Goal: Task Accomplishment & Management: Complete application form

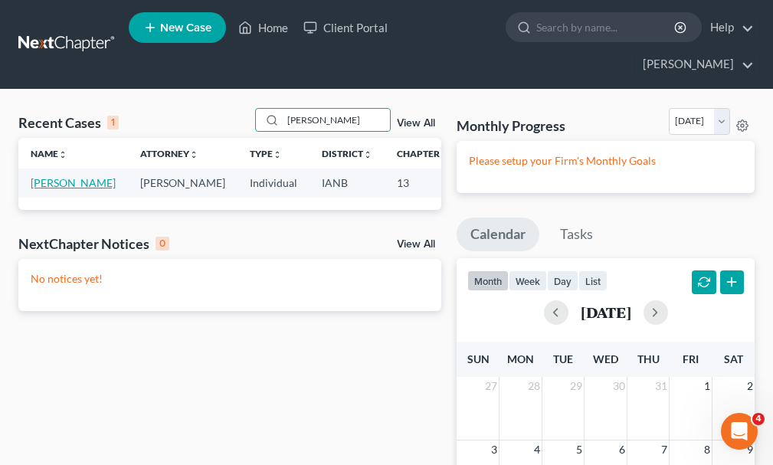
type input "[PERSON_NAME]"
click at [51, 176] on link "[PERSON_NAME]" at bounding box center [73, 182] width 85 height 13
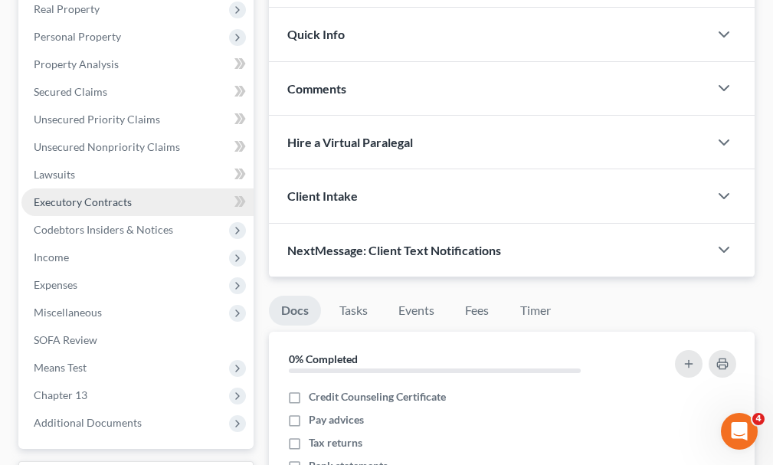
scroll to position [460, 0]
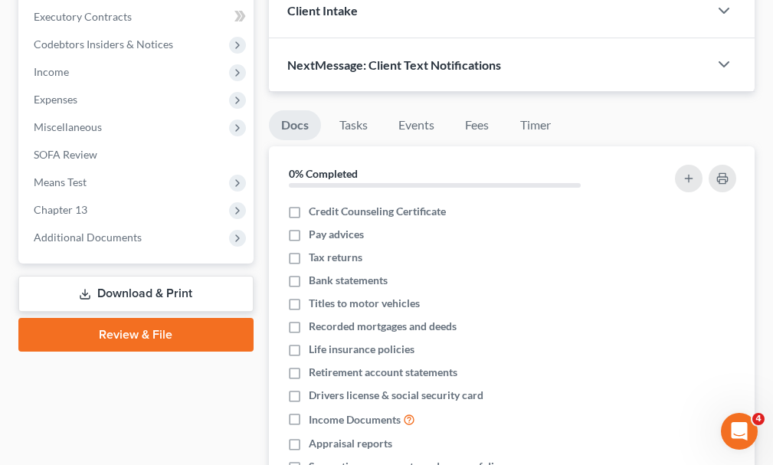
click at [135, 276] on link "Download & Print" at bounding box center [135, 294] width 235 height 36
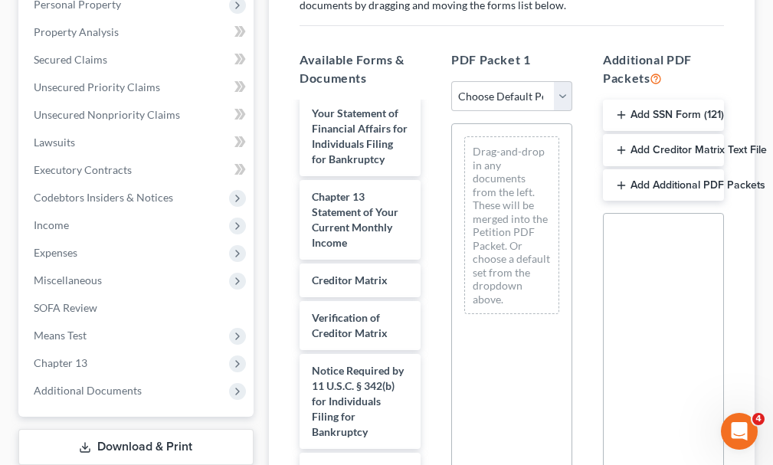
scroll to position [818, 0]
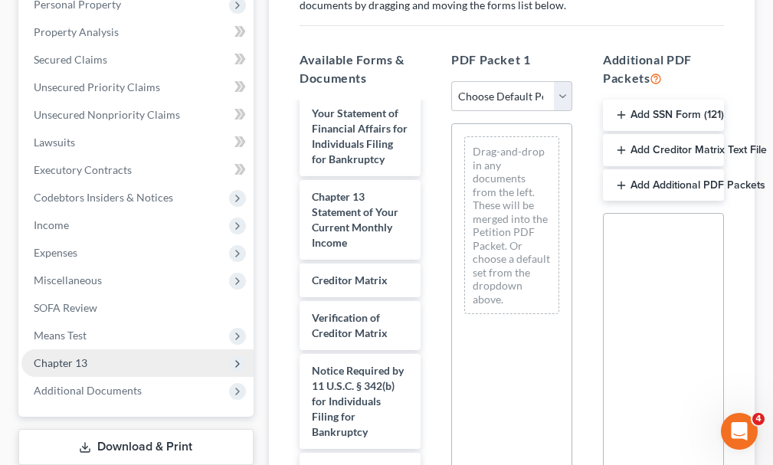
click at [64, 356] on span "Chapter 13" at bounding box center [61, 362] width 54 height 13
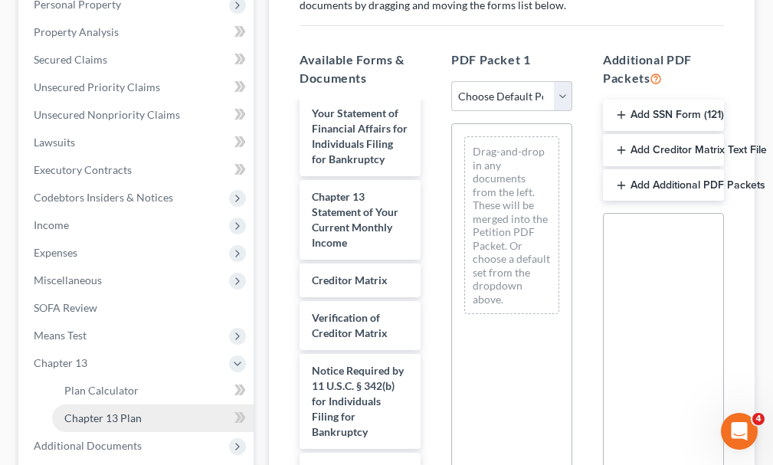
click at [84, 411] on span "Chapter 13 Plan" at bounding box center [102, 417] width 77 height 13
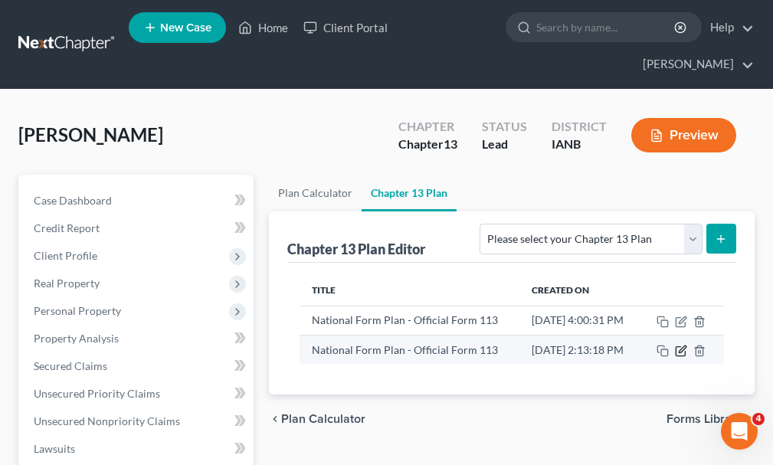
click at [687, 345] on icon "button" at bounding box center [681, 351] width 12 height 12
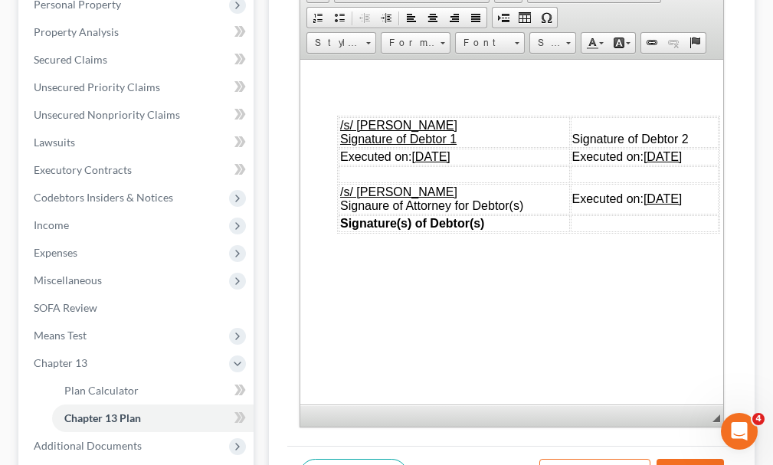
scroll to position [5361, 0]
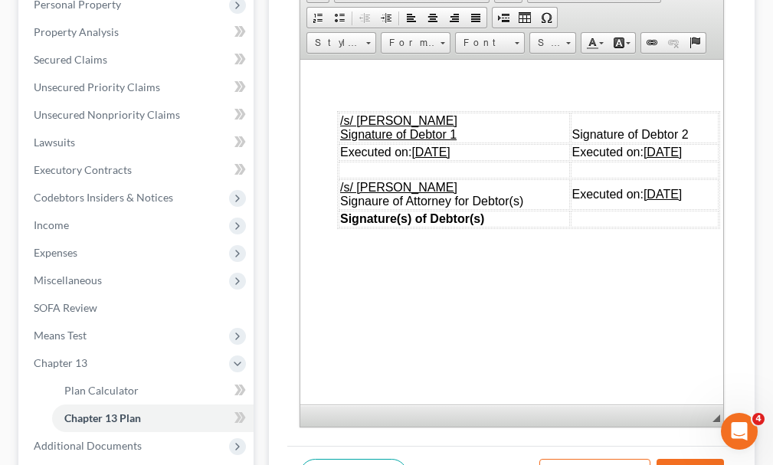
click at [433, 158] on u "[DATE]" at bounding box center [430, 151] width 38 height 13
click at [643, 158] on u "[DATE]" at bounding box center [662, 151] width 38 height 13
drag, startPoint x: 654, startPoint y: 213, endPoint x: 635, endPoint y: 236, distance: 29.9
click at [654, 200] on u "[DATE]" at bounding box center [662, 193] width 38 height 13
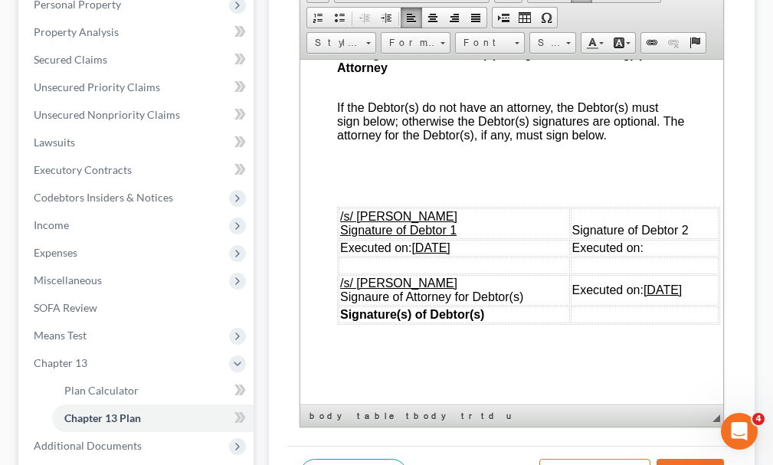
scroll to position [5208, 0]
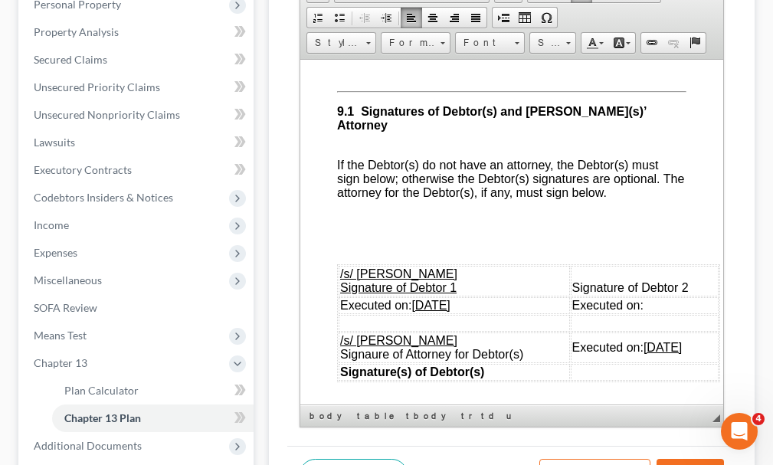
click at [682, 464] on icon "button" at bounding box center [676, 474] width 12 height 12
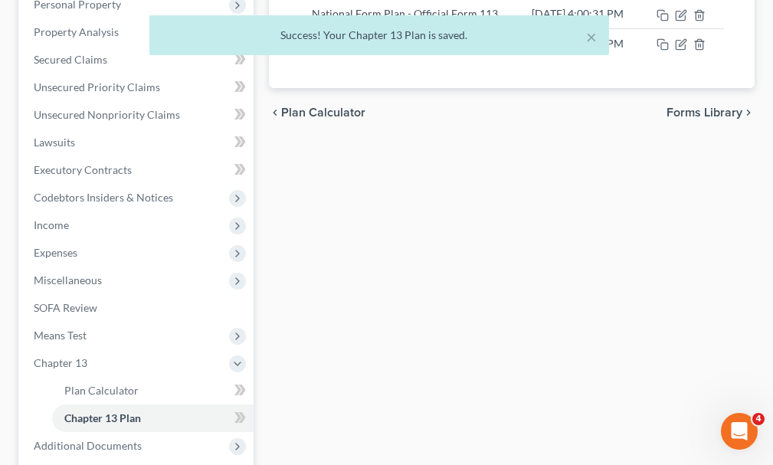
click at [696, 31] on div "× Success! Your Chapter 13 Plan is saved." at bounding box center [378, 38] width 773 height 47
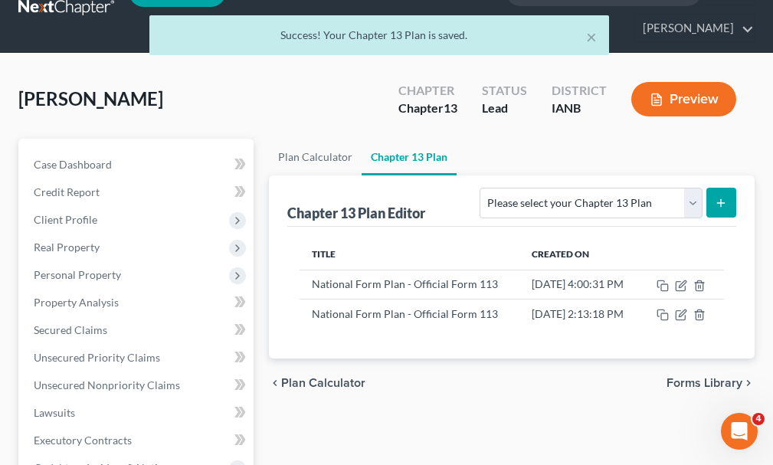
scroll to position [0, 0]
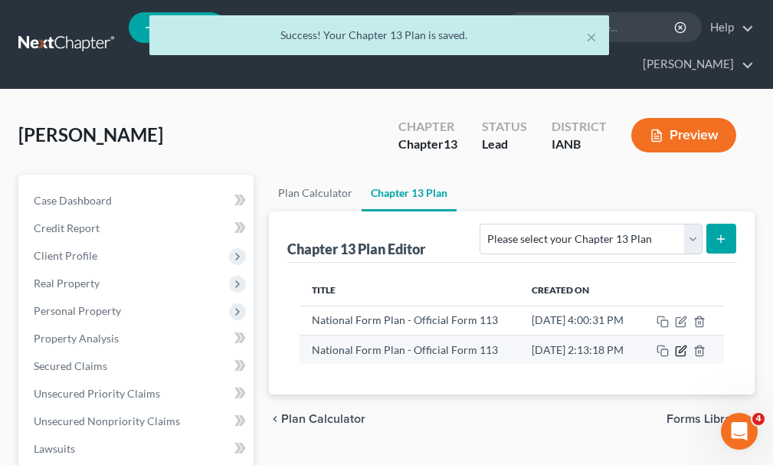
click at [687, 345] on icon "button" at bounding box center [681, 351] width 12 height 12
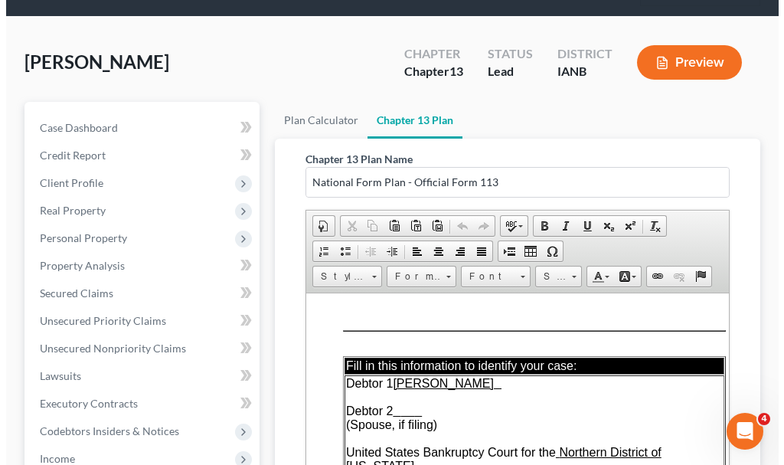
scroll to position [383, 0]
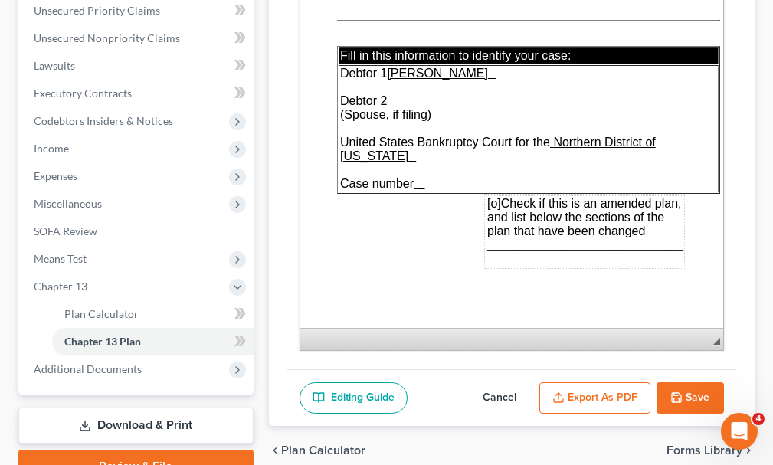
click at [595, 382] on button "Export as PDF" at bounding box center [594, 398] width 111 height 32
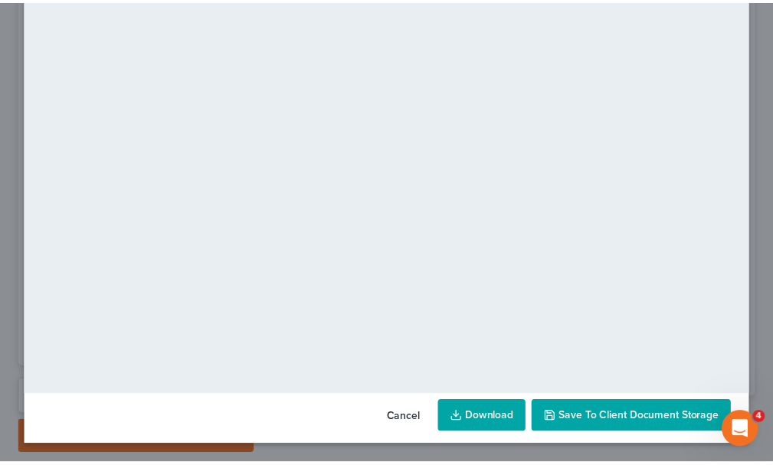
scroll to position [0, 0]
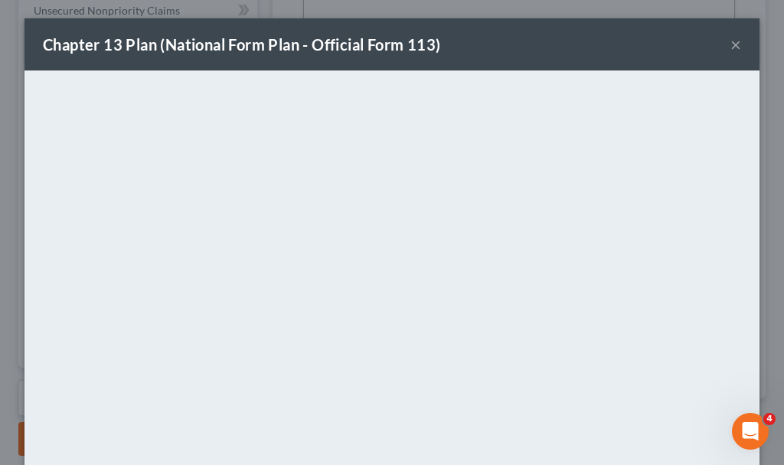
click at [731, 44] on button "×" at bounding box center [736, 44] width 11 height 18
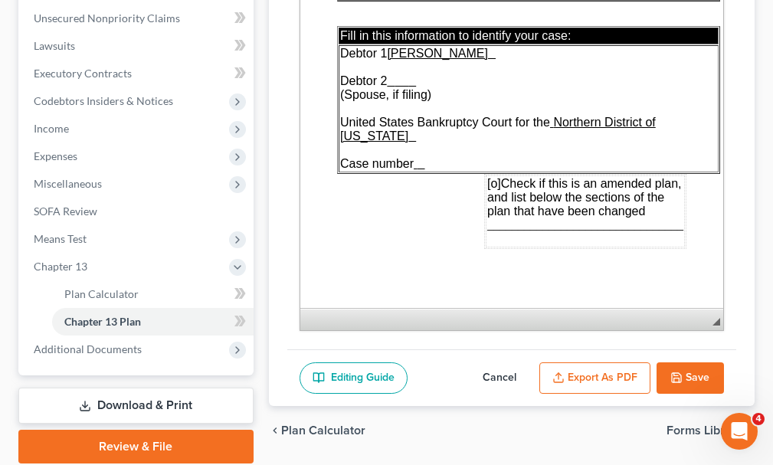
scroll to position [432, 0]
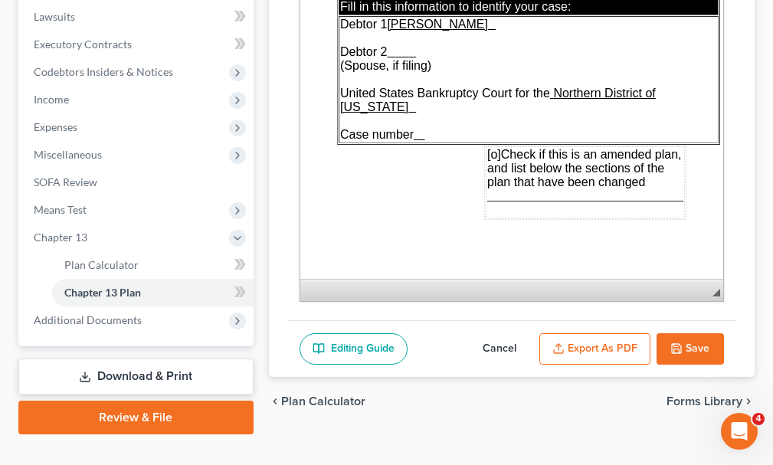
click at [494, 333] on button "Cancel" at bounding box center [499, 349] width 67 height 32
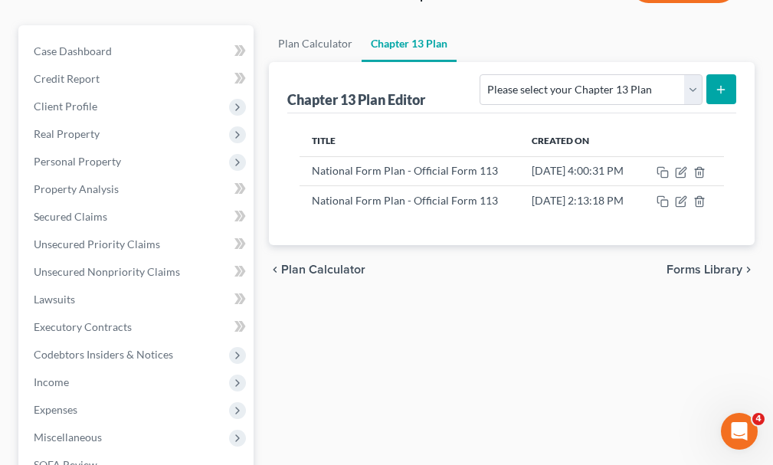
scroll to position [0, 0]
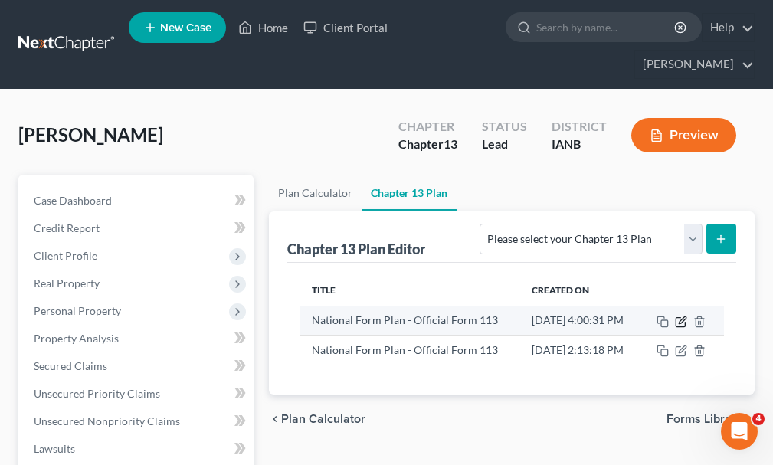
click at [685, 316] on icon "button" at bounding box center [682, 319] width 7 height 7
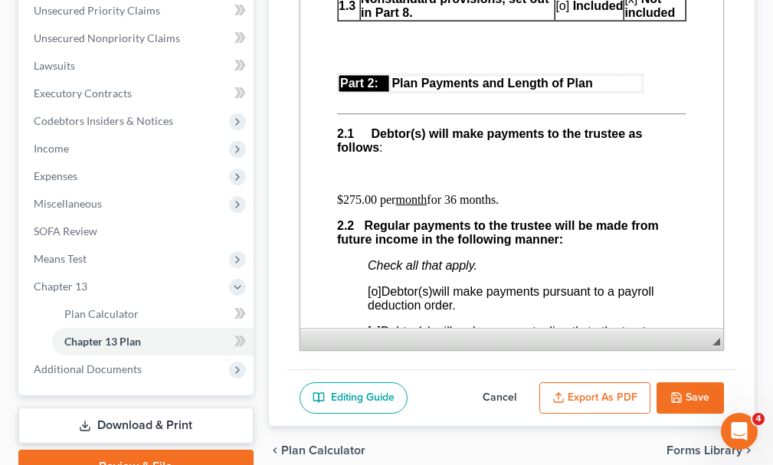
scroll to position [1225, 0]
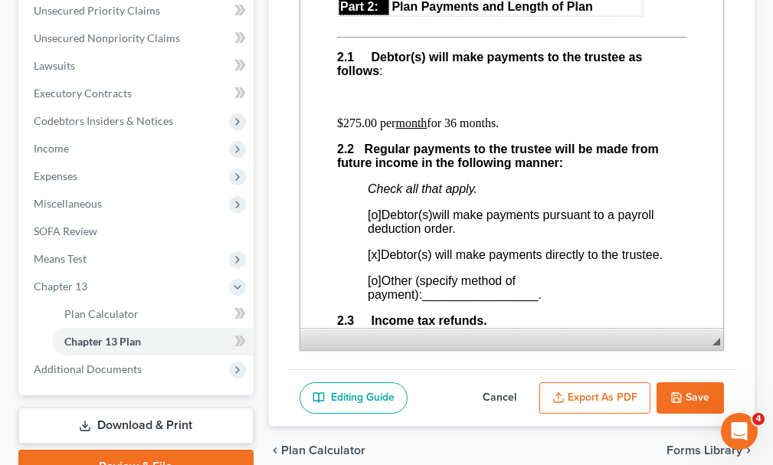
click at [600, 382] on button "Export as PDF" at bounding box center [594, 398] width 111 height 32
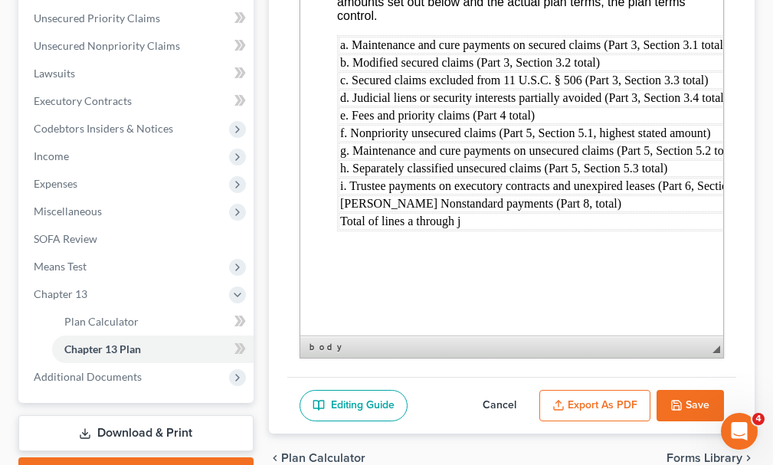
scroll to position [6118, 0]
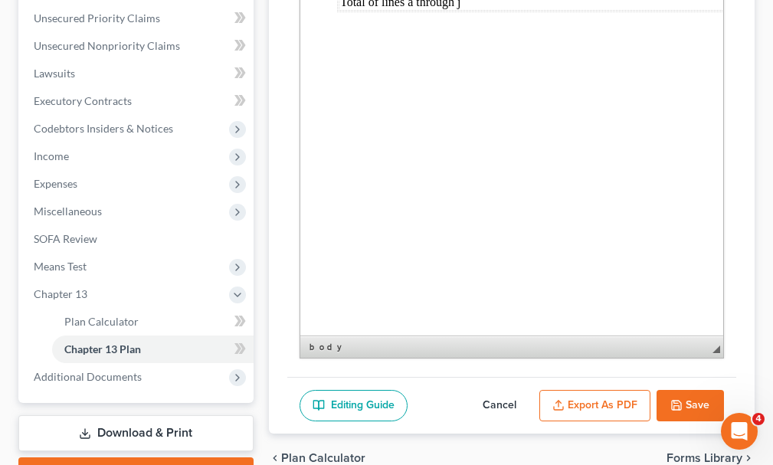
drag, startPoint x: 717, startPoint y: 66, endPoint x: 811, endPoint y: 303, distance: 255.4
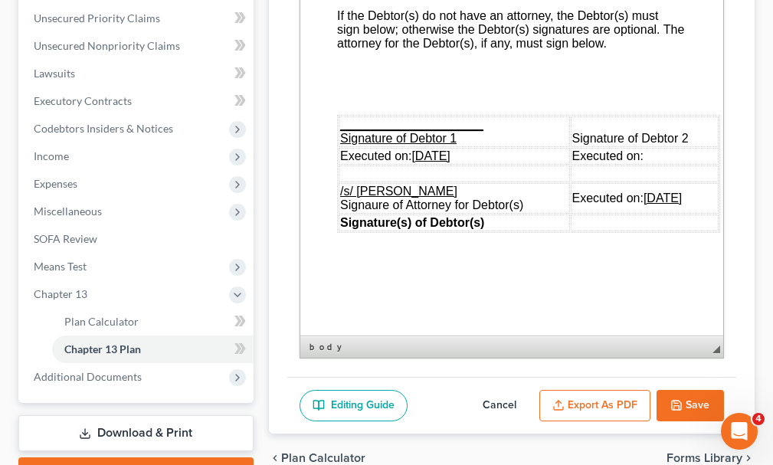
scroll to position [5228, 0]
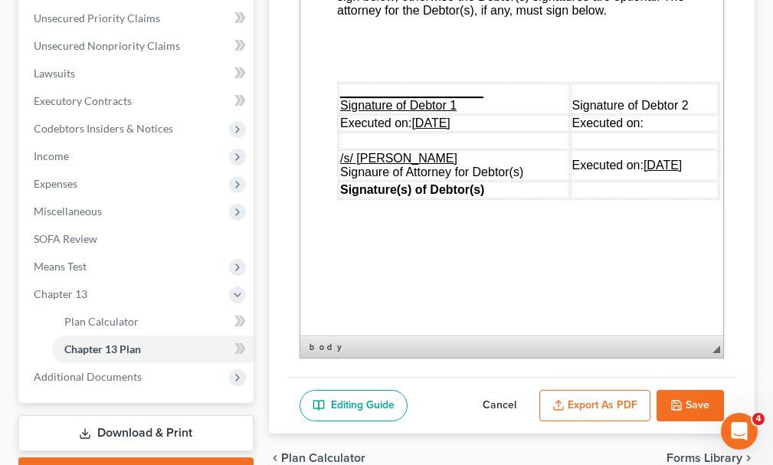
drag, startPoint x: 418, startPoint y: 142, endPoint x: 405, endPoint y: 190, distance: 50.0
click at [418, 152] on tbody "_____________________ Signature of Debtor 1 Signature of Debtor 2 Executed on: …" at bounding box center [528, 140] width 380 height 115
drag, startPoint x: 421, startPoint y: 137, endPoint x: 391, endPoint y: 184, distance: 55.9
click at [421, 129] on u "[DATE]" at bounding box center [430, 122] width 38 height 13
drag, startPoint x: 639, startPoint y: 181, endPoint x: 602, endPoint y: 228, distance: 60.5
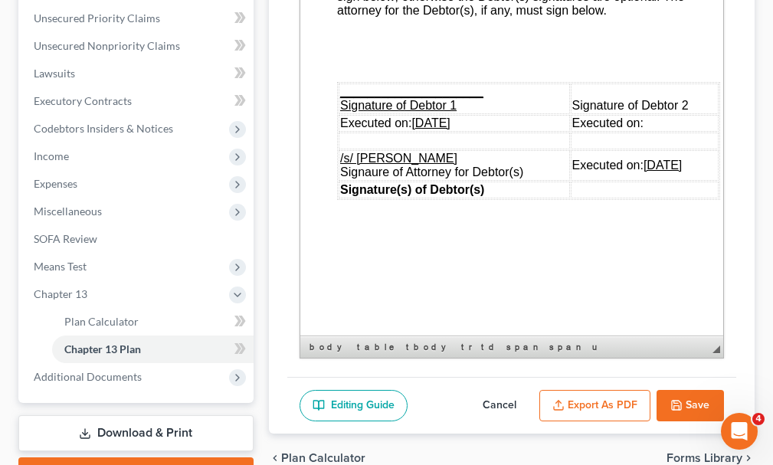
click at [643, 172] on u "[DATE]" at bounding box center [662, 165] width 38 height 13
click at [381, 103] on span "_____________________ Signature of Debtor 1" at bounding box center [410, 98] width 143 height 27
click at [684, 390] on button "Save" at bounding box center [689, 406] width 67 height 32
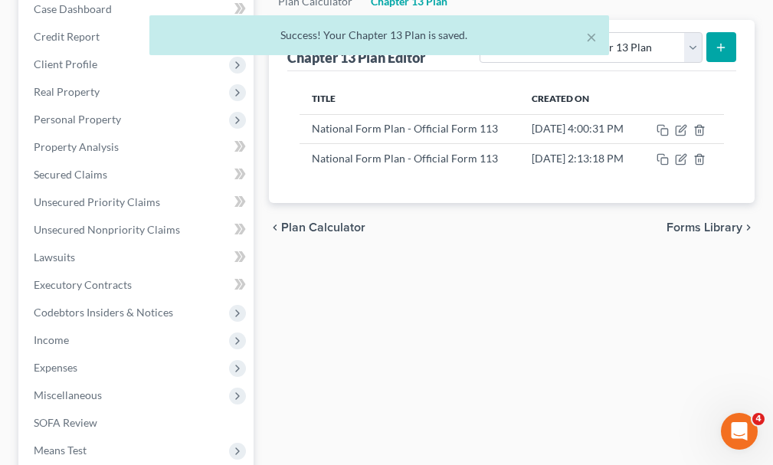
scroll to position [78, 0]
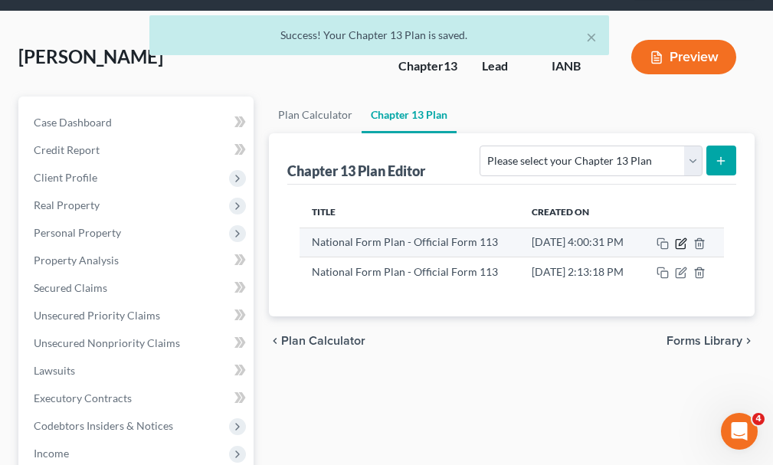
click at [687, 237] on icon "button" at bounding box center [681, 243] width 12 height 12
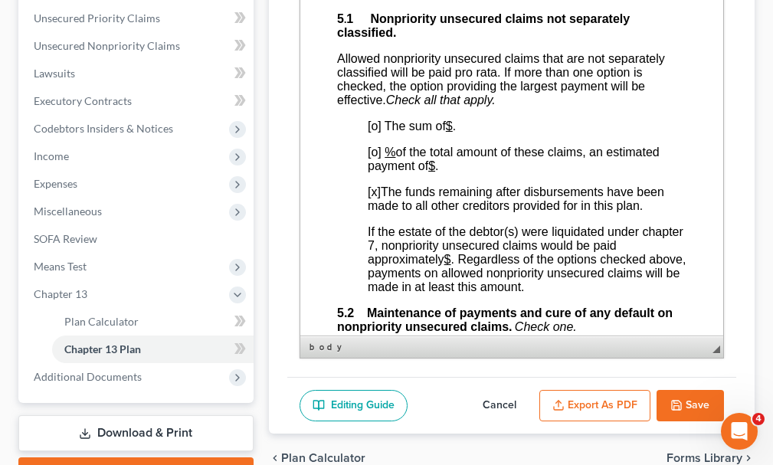
scroll to position [3706, 0]
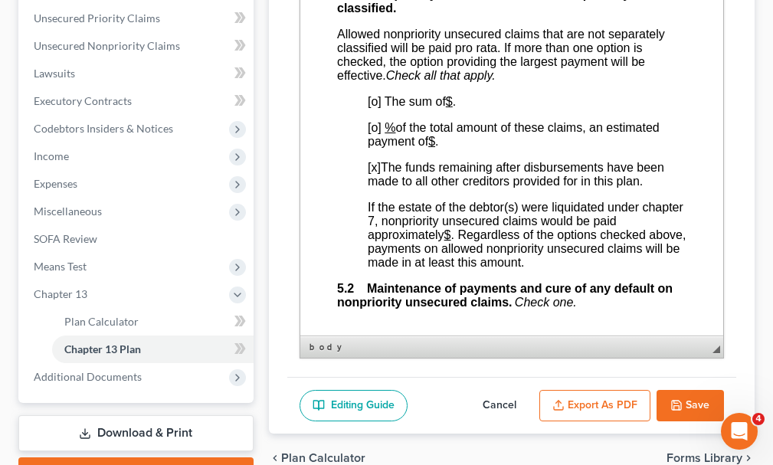
click at [497, 390] on button "Cancel" at bounding box center [499, 406] width 67 height 32
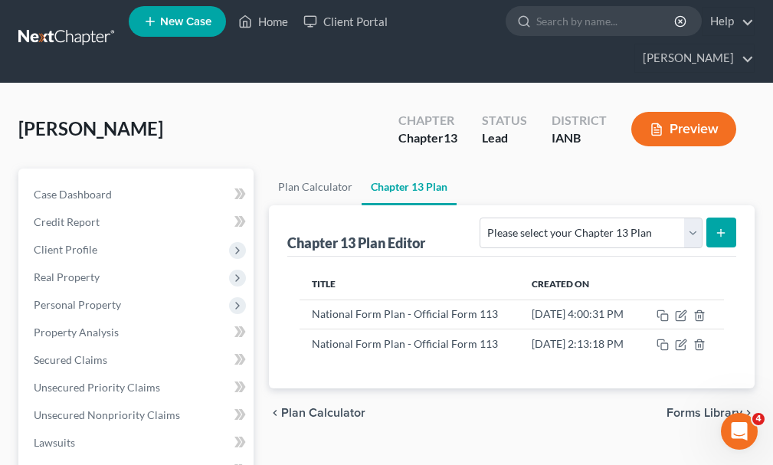
scroll to position [0, 0]
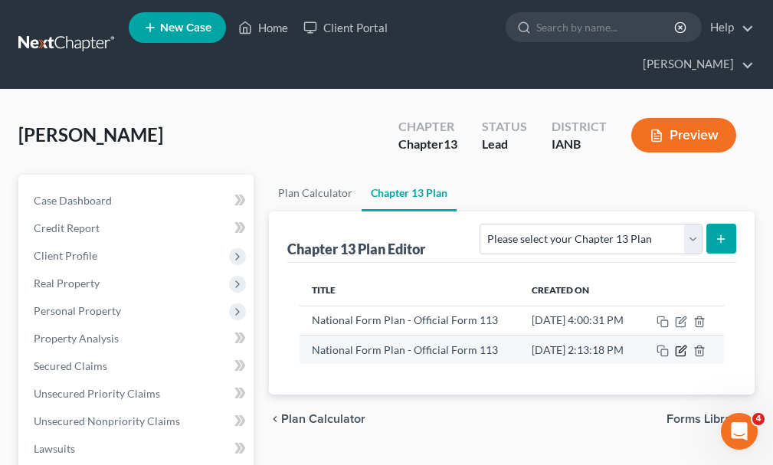
click at [685, 345] on icon "button" at bounding box center [682, 348] width 7 height 7
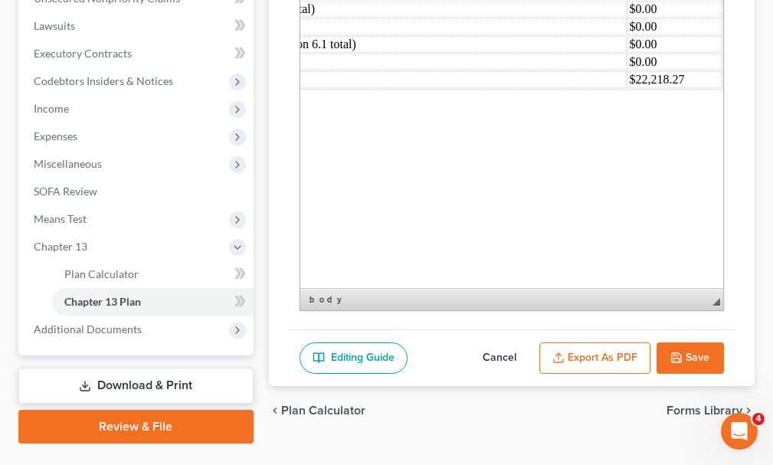
scroll to position [432, 0]
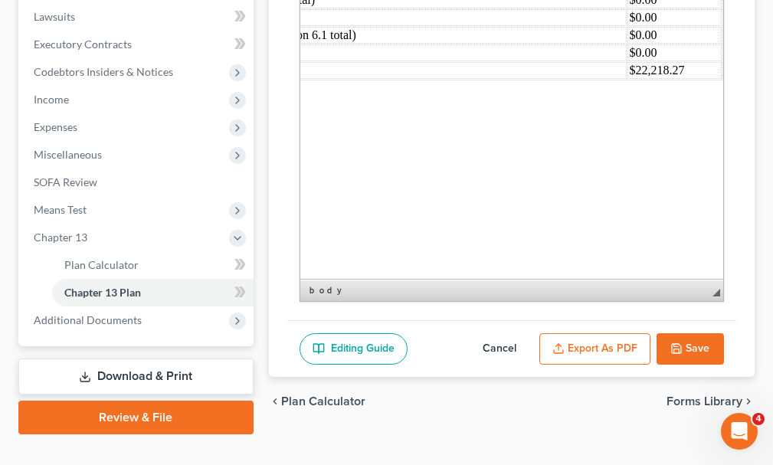
click at [488, 333] on button "Cancel" at bounding box center [499, 349] width 67 height 32
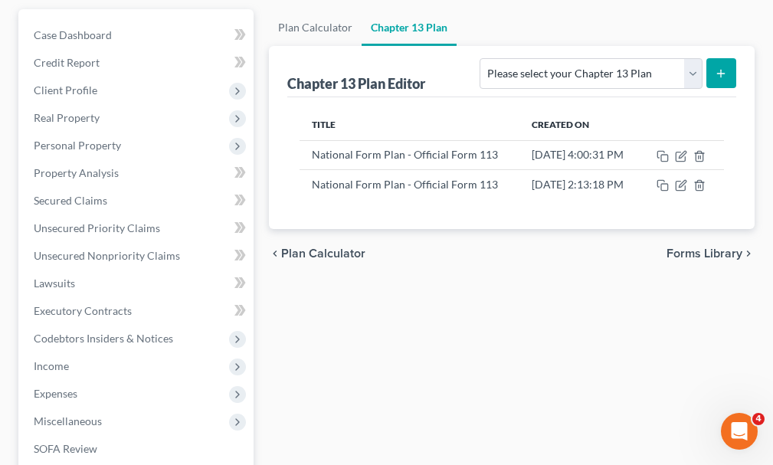
scroll to position [126, 0]
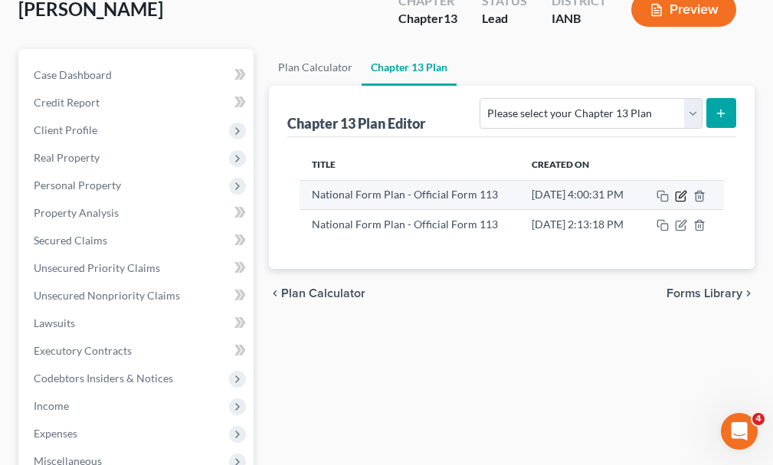
click at [687, 190] on icon "button" at bounding box center [681, 196] width 12 height 12
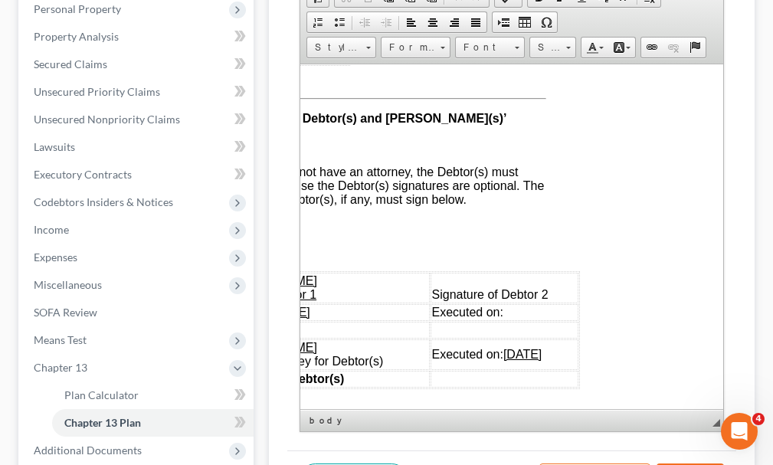
scroll to position [5222, 140]
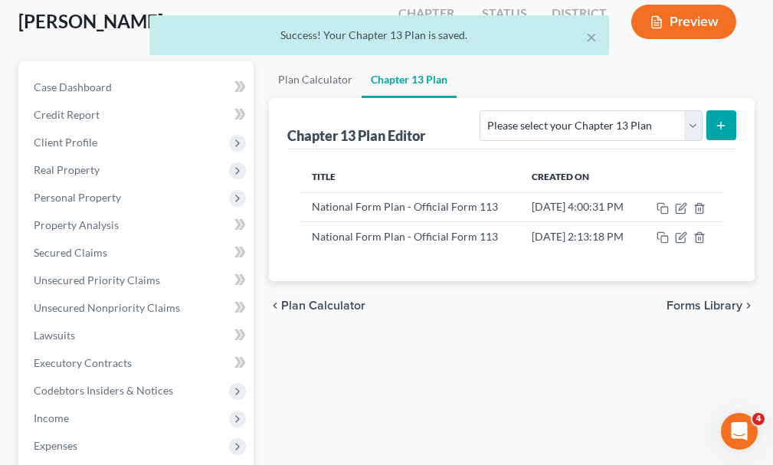
scroll to position [72, 0]
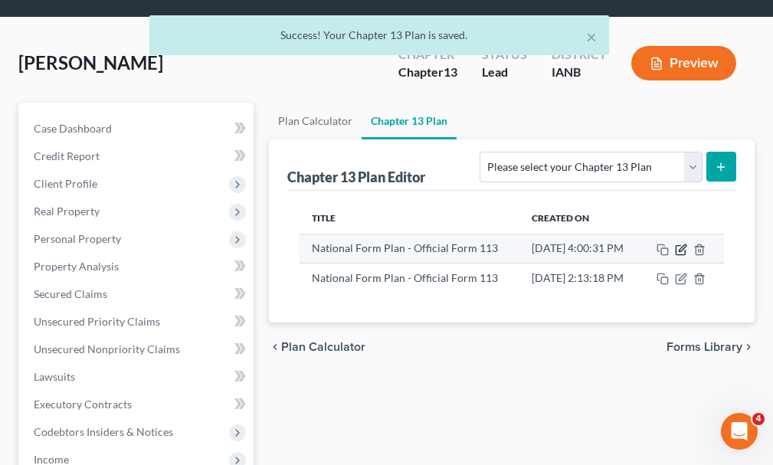
click at [687, 244] on icon "button" at bounding box center [681, 250] width 12 height 12
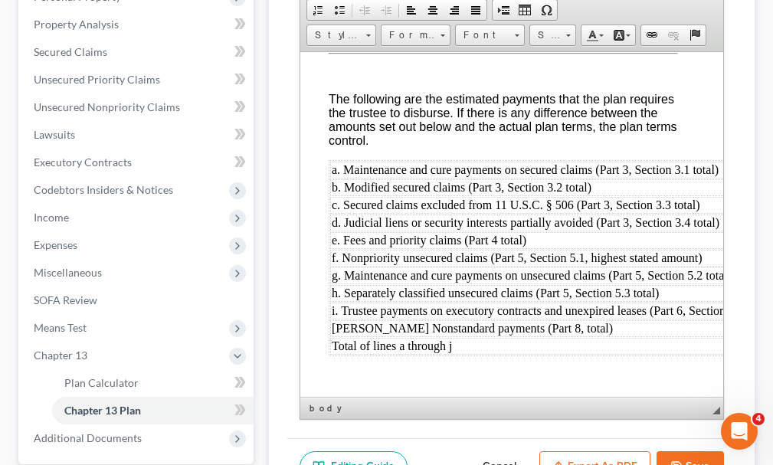
scroll to position [338, 0]
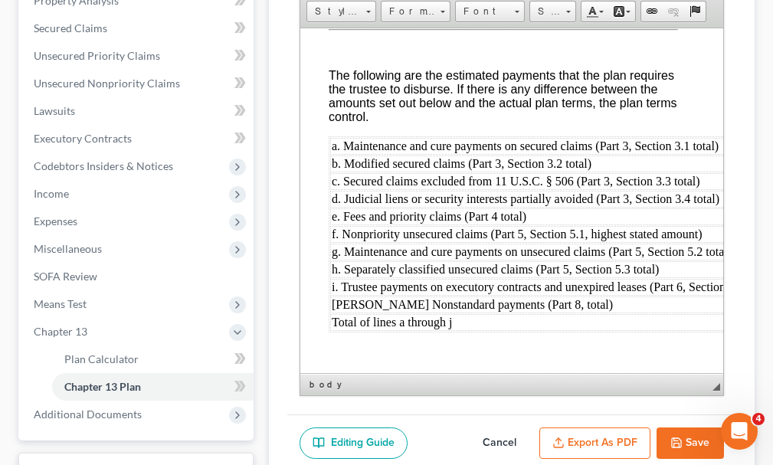
click at [587, 427] on button "Export as PDF" at bounding box center [594, 443] width 111 height 32
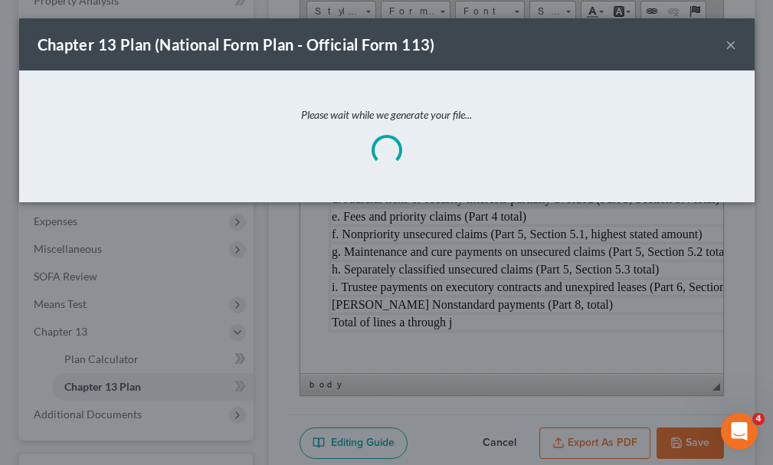
scroll to position [5762, 8]
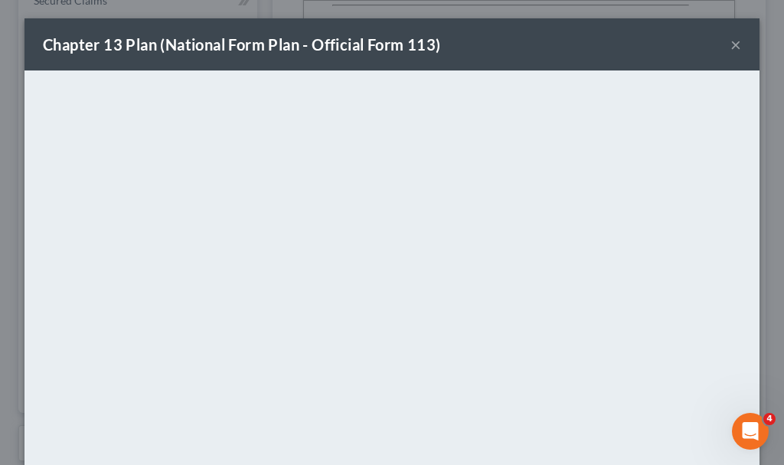
click at [731, 41] on button "×" at bounding box center [736, 44] width 11 height 18
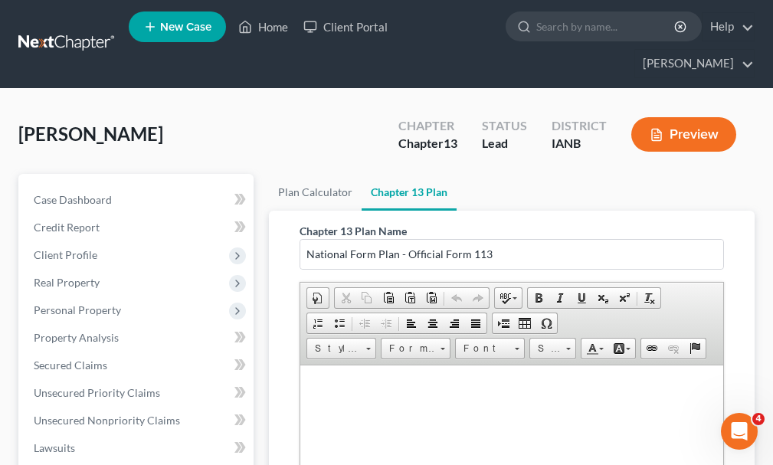
scroll to position [0, 0]
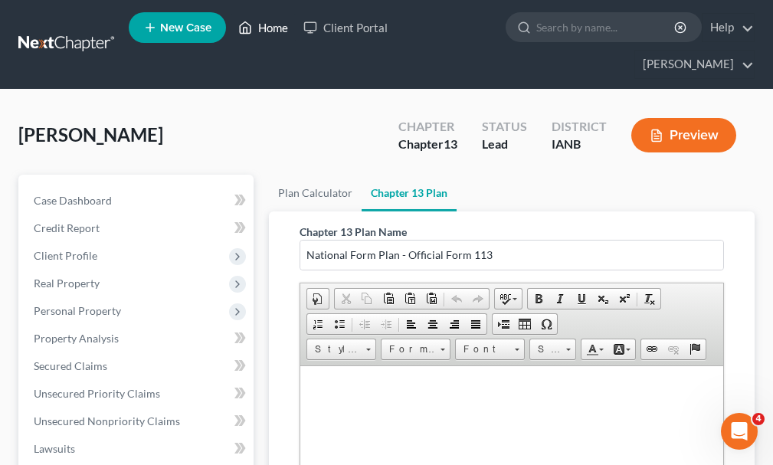
click at [271, 28] on link "Home" at bounding box center [263, 28] width 65 height 28
